Goal: Transaction & Acquisition: Purchase product/service

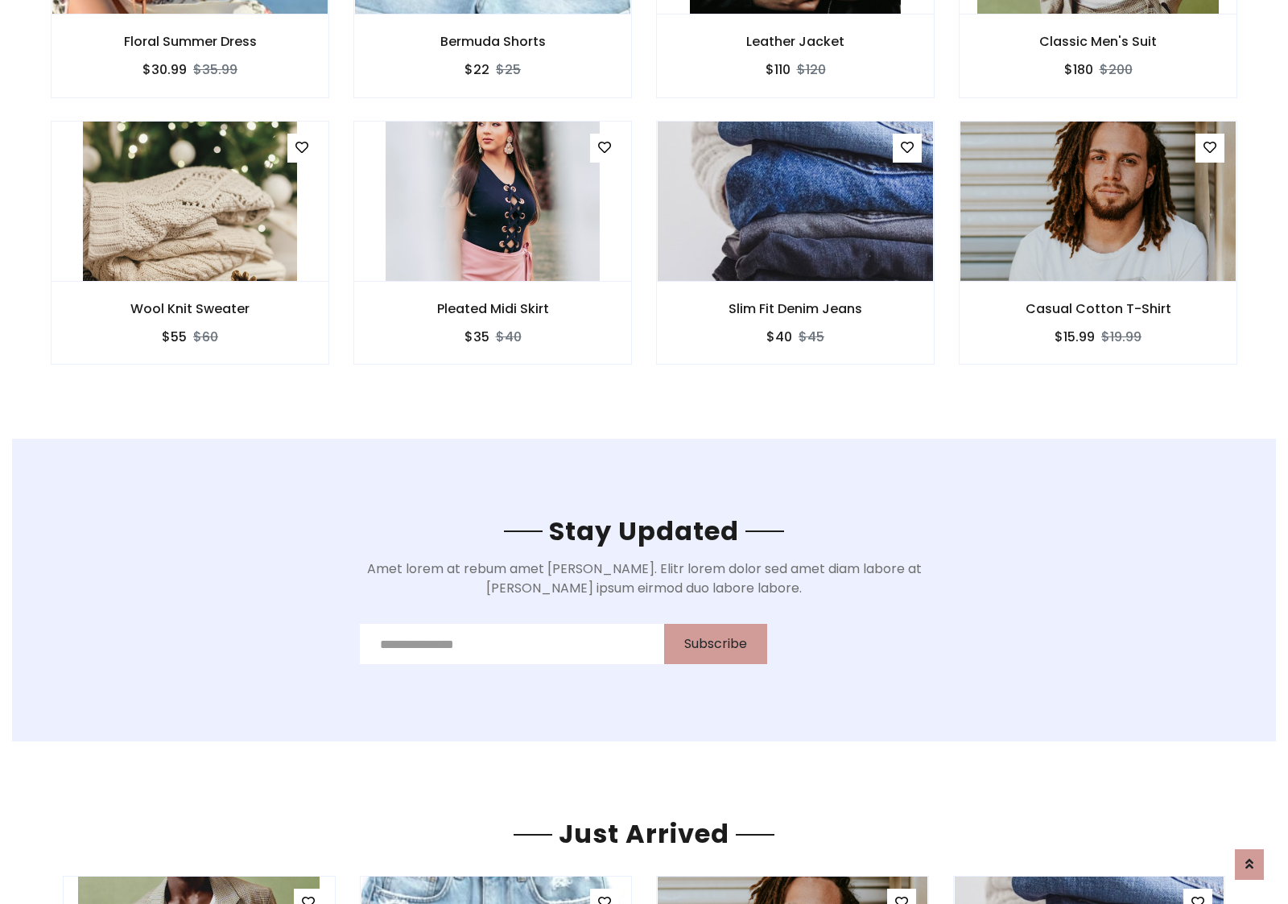
scroll to position [2424, 0]
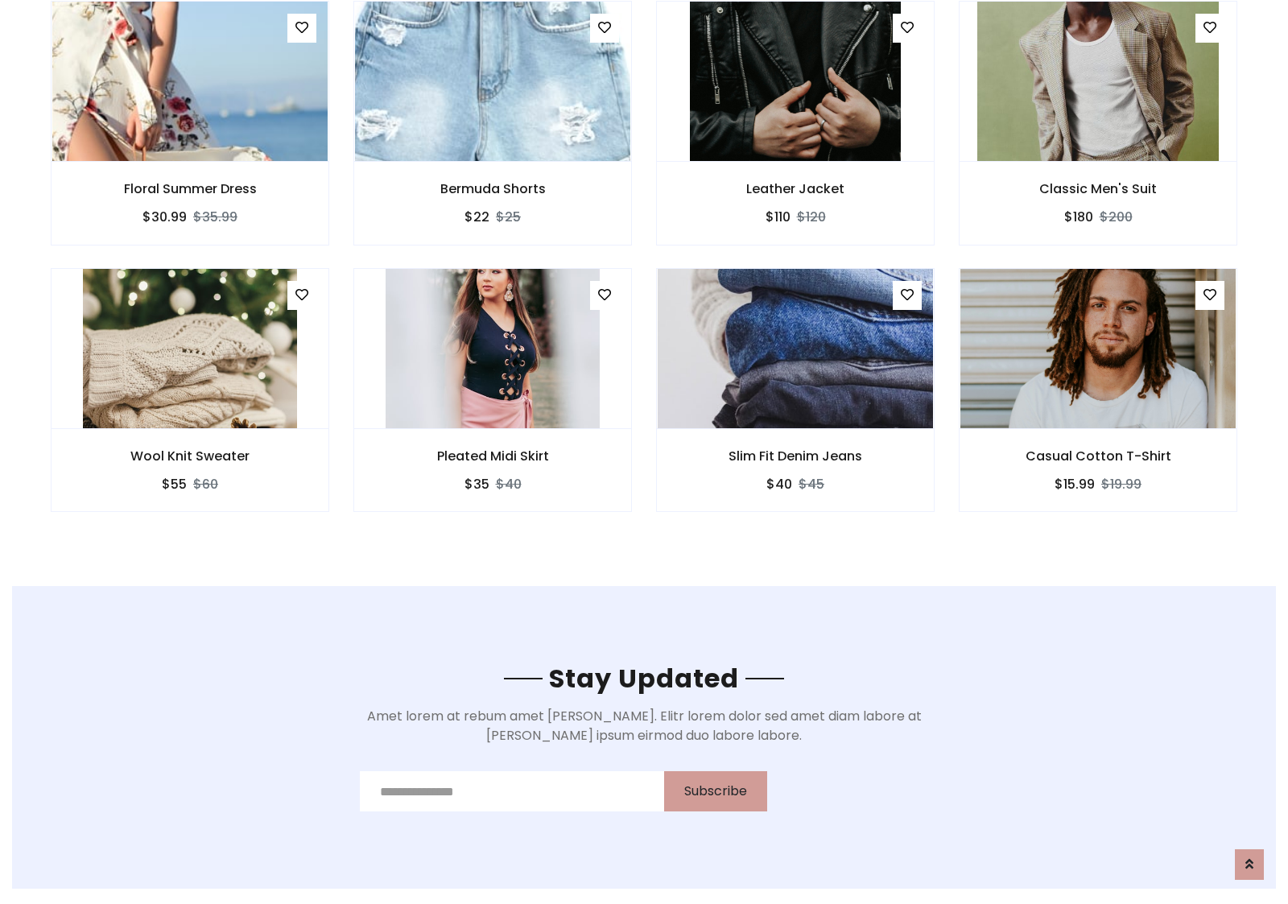
click at [644, 273] on div "Slim Fit Denim Jeans $40 $45" at bounding box center [795, 401] width 303 height 266
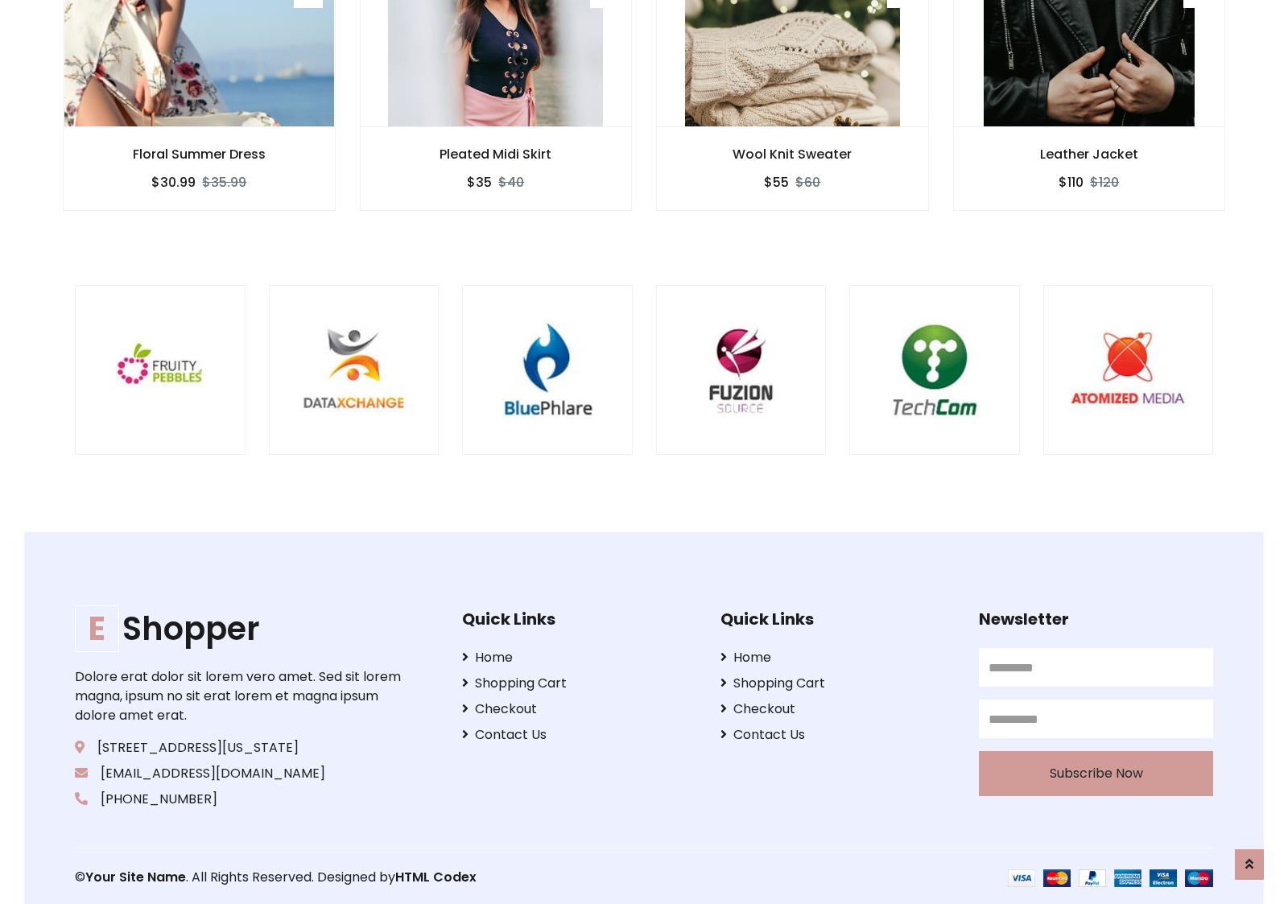
scroll to position [3064, 0]
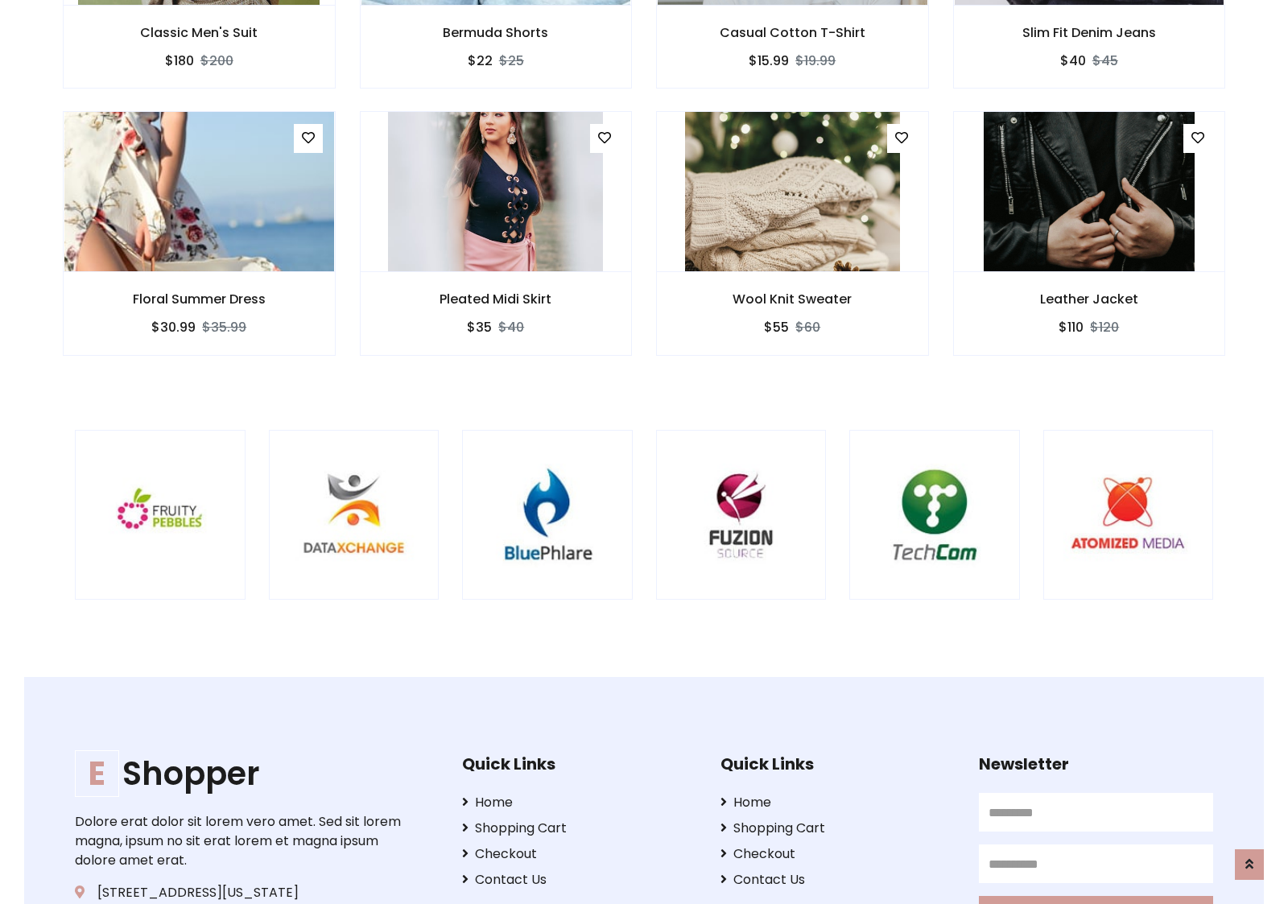
click at [644, 452] on div at bounding box center [848, 515] width 3871 height 171
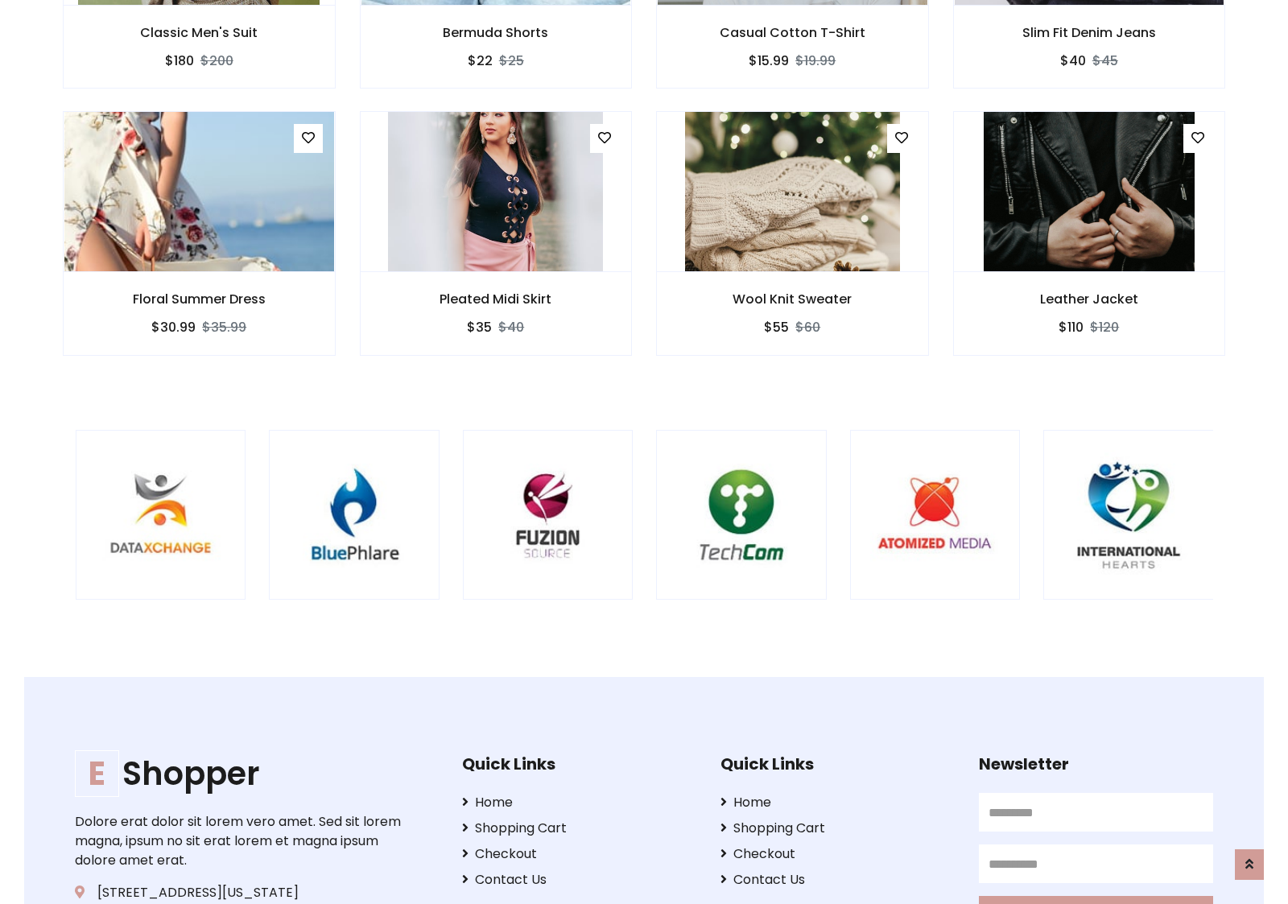
click at [644, 452] on div at bounding box center [655, 515] width 3871 height 171
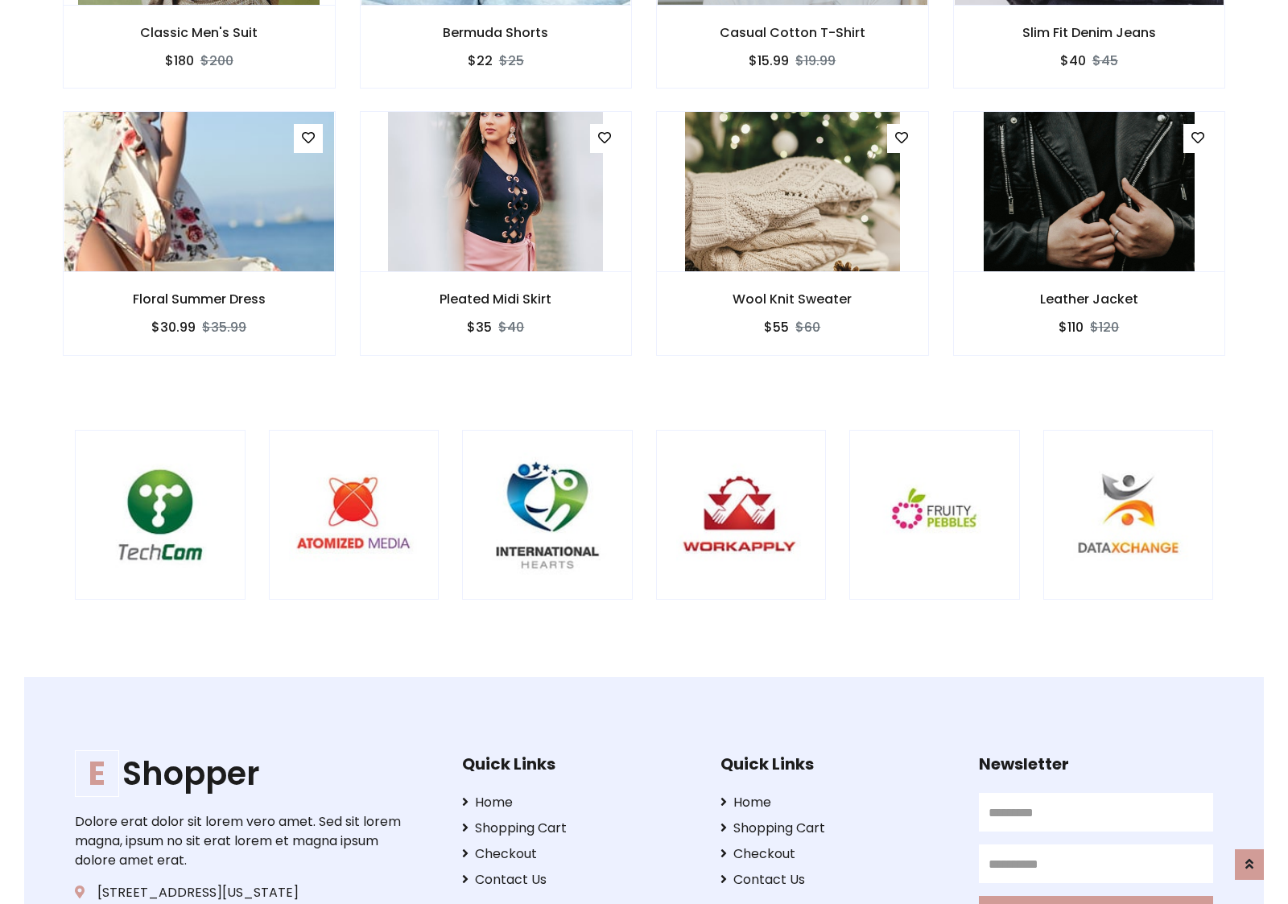
scroll to position [0, 0]
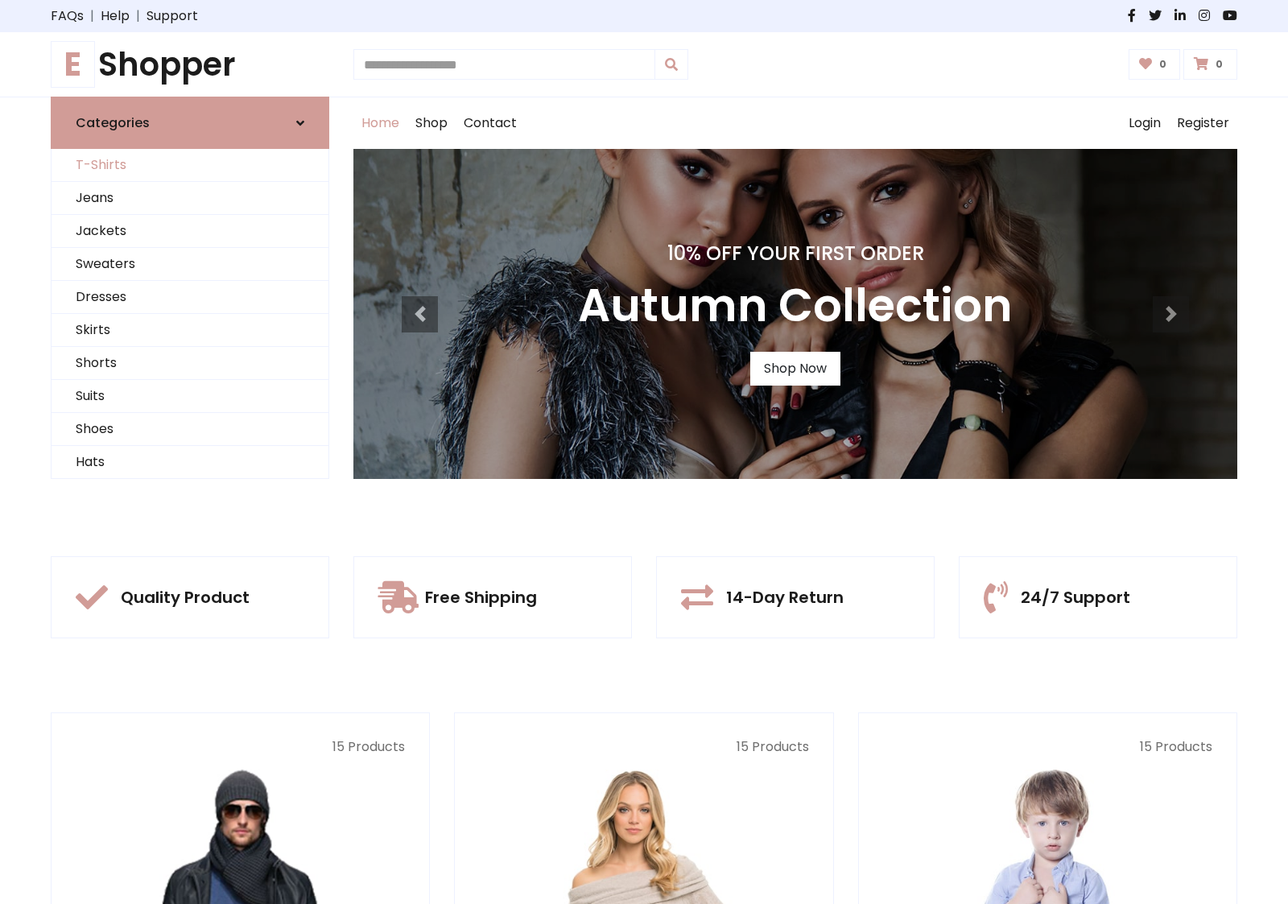
click at [190, 165] on link "T-Shirts" at bounding box center [190, 165] width 277 height 33
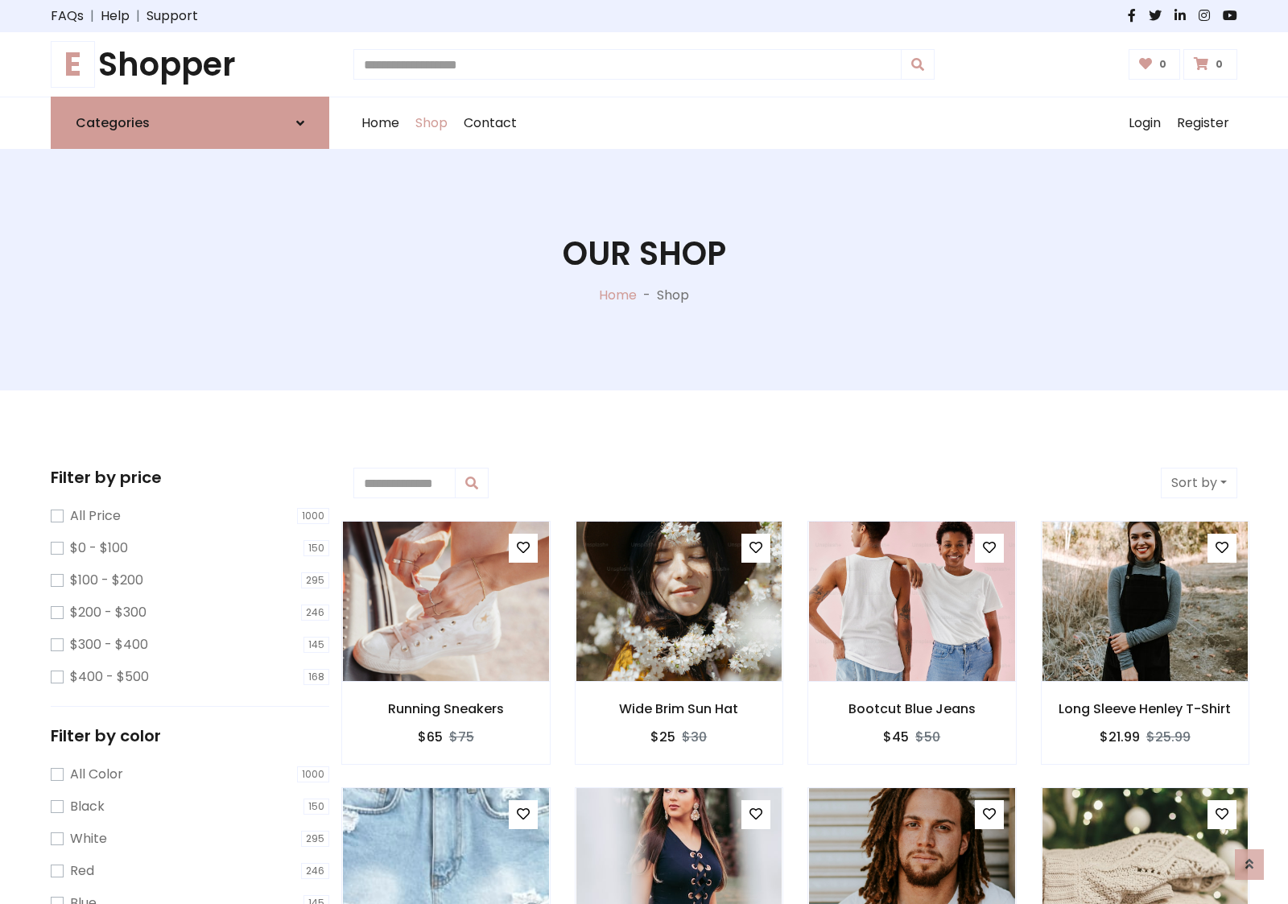
scroll to position [646, 0]
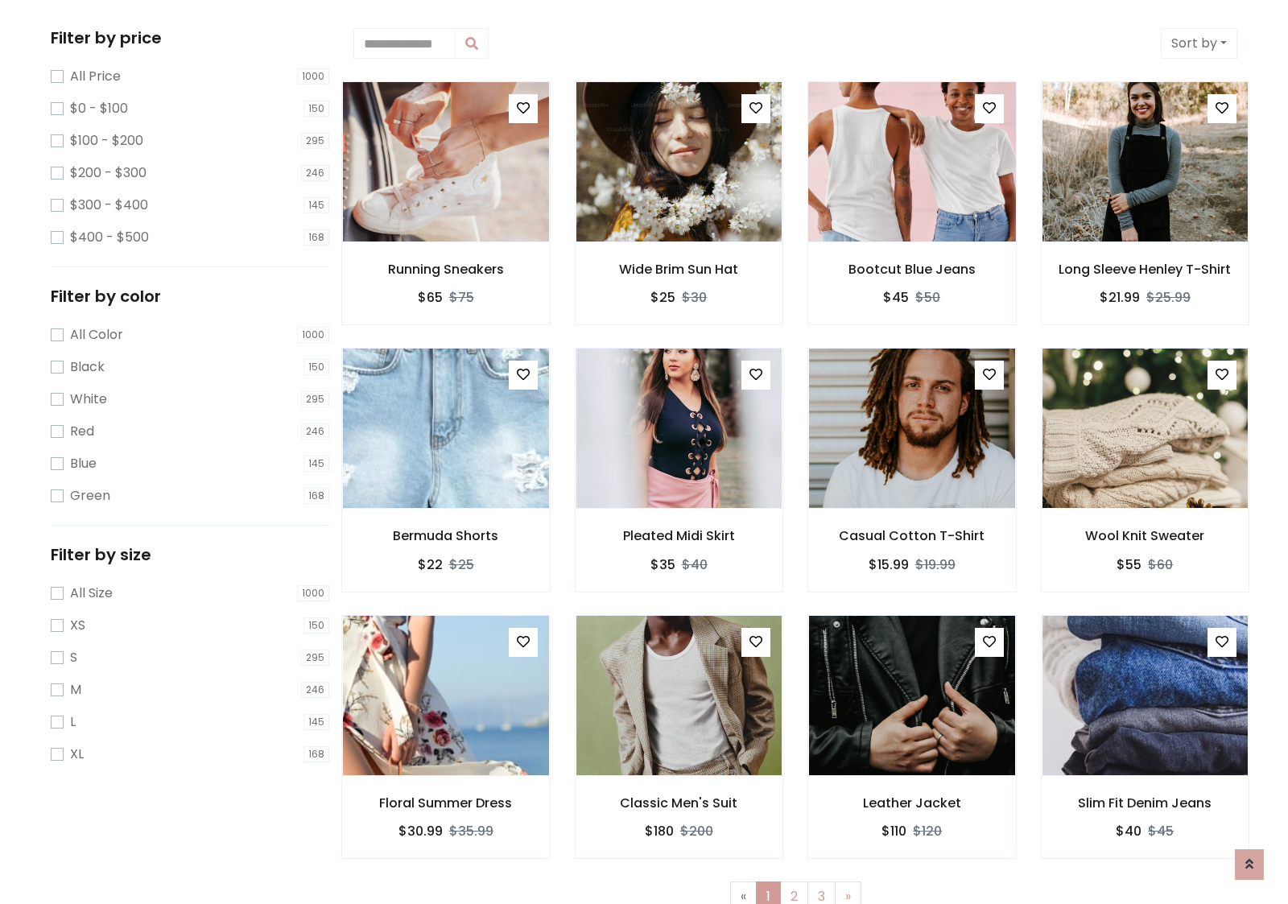
scroll to position [0, 0]
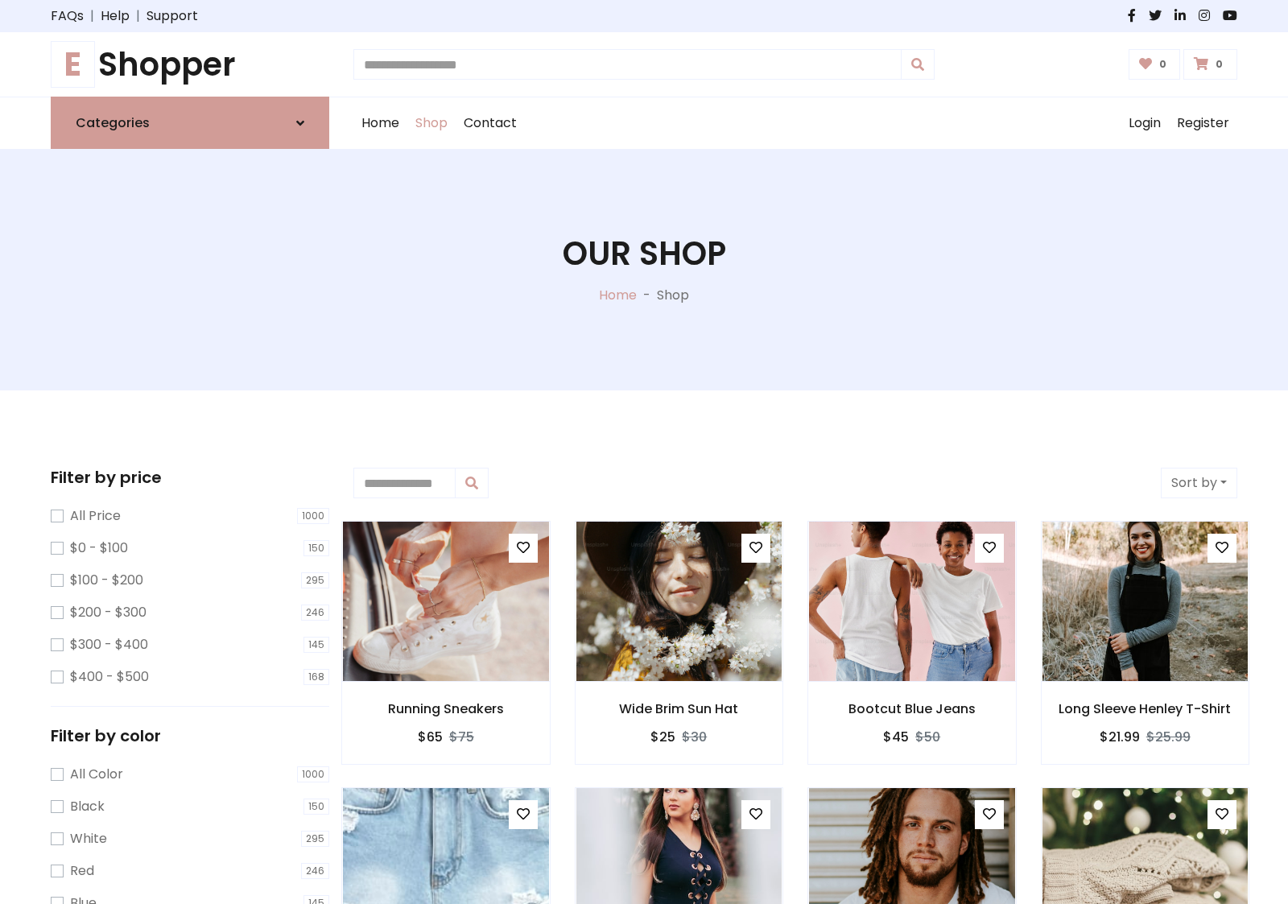
click at [190, 64] on h1 "E Shopper" at bounding box center [190, 64] width 278 height 39
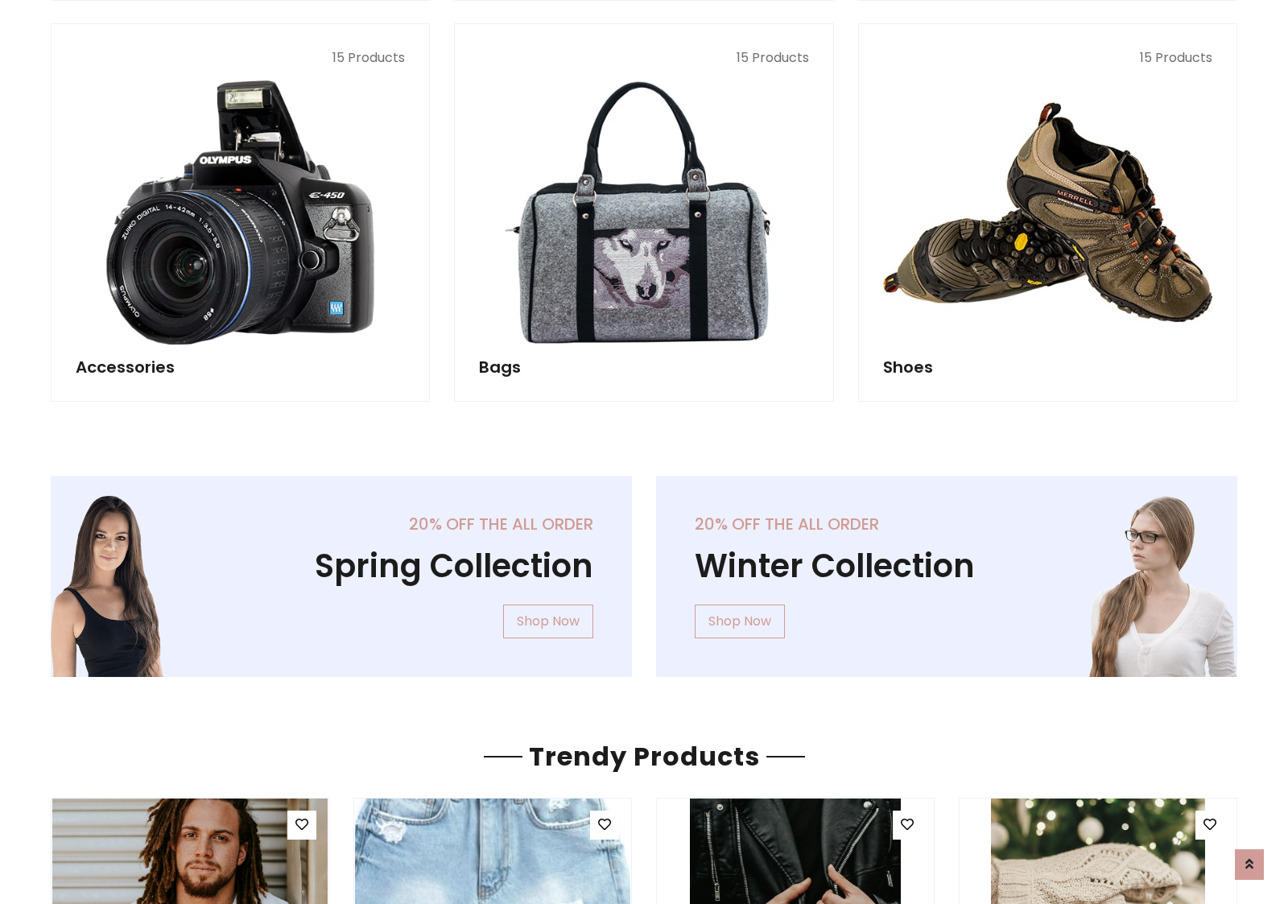
scroll to position [1564, 0]
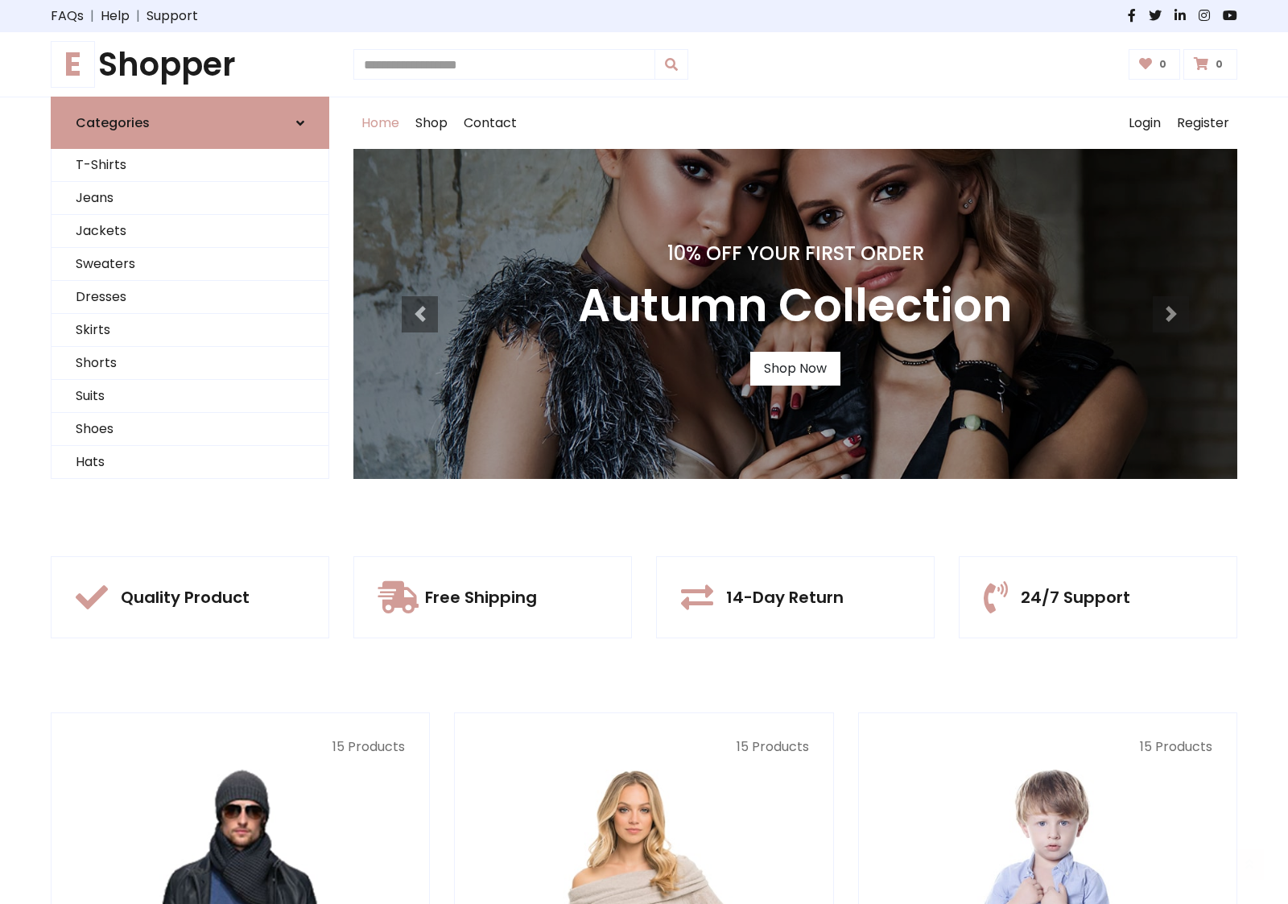
scroll to position [528, 0]
